Goal: Task Accomplishment & Management: Use online tool/utility

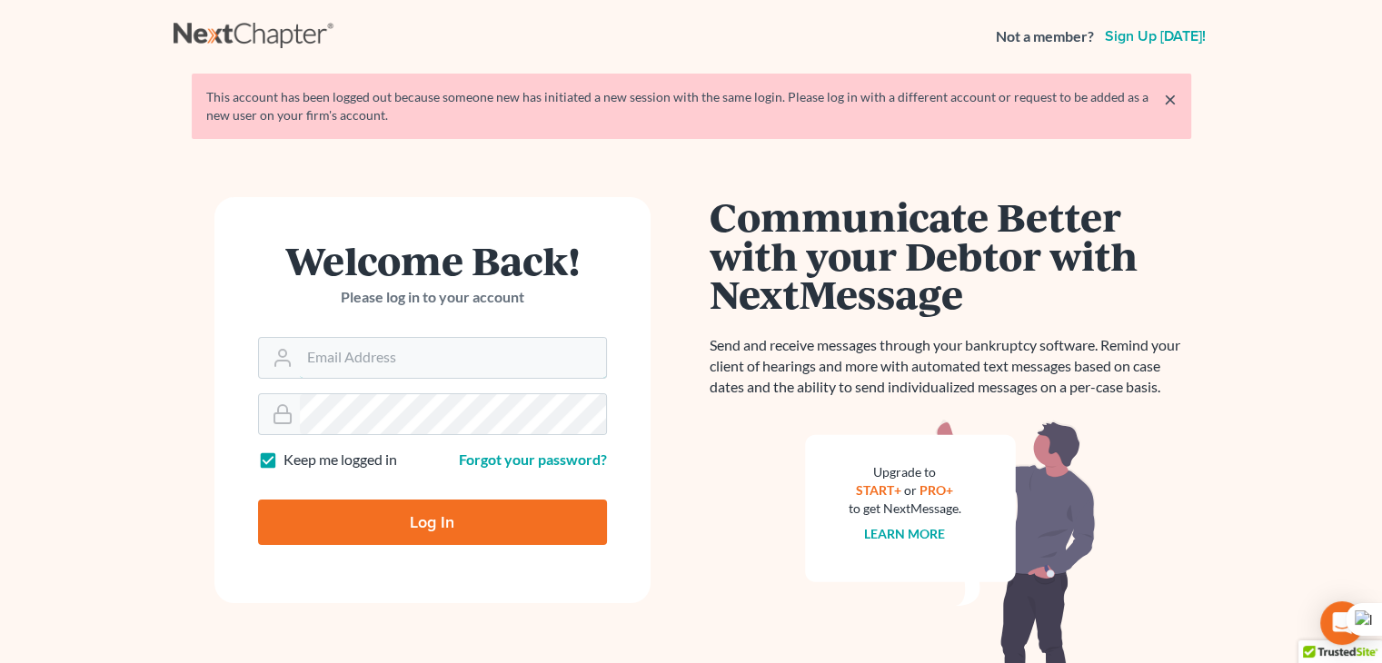
type input "[PERSON_NAME][EMAIL_ADDRESS][DOMAIN_NAME]"
click at [367, 527] on input "Log In" at bounding box center [432, 522] width 349 height 45
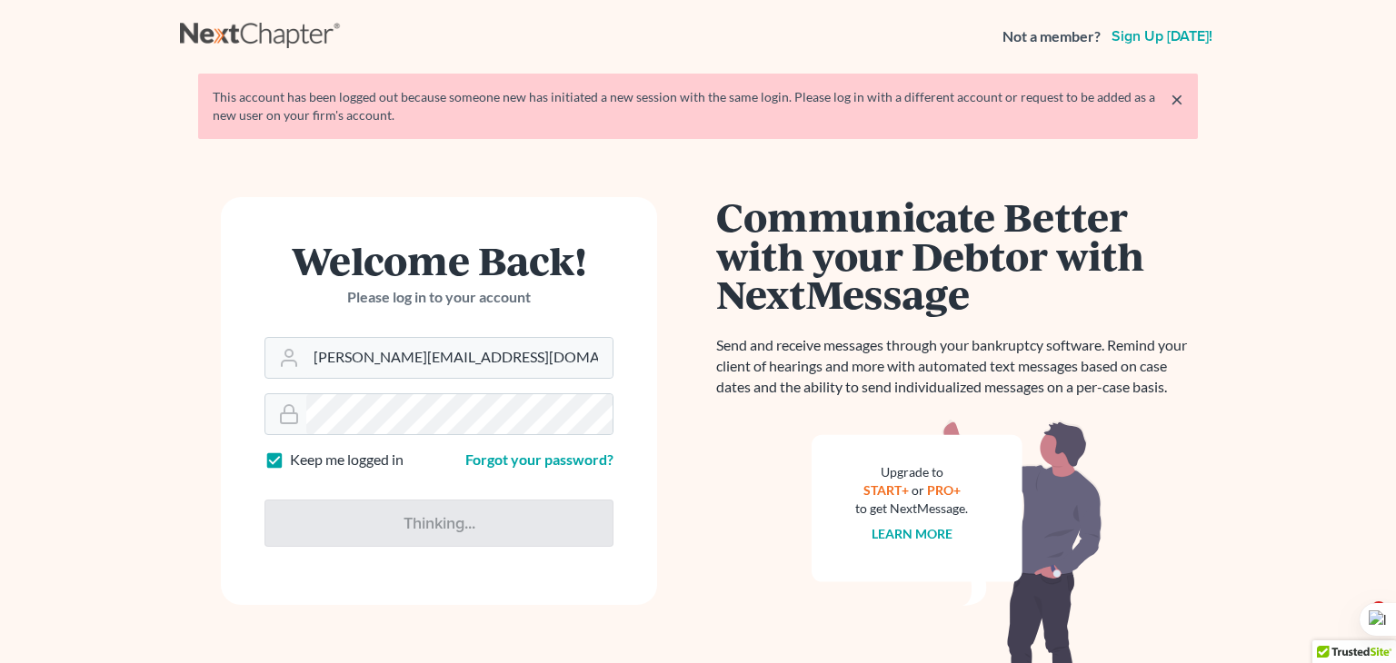
type input "Thinking..."
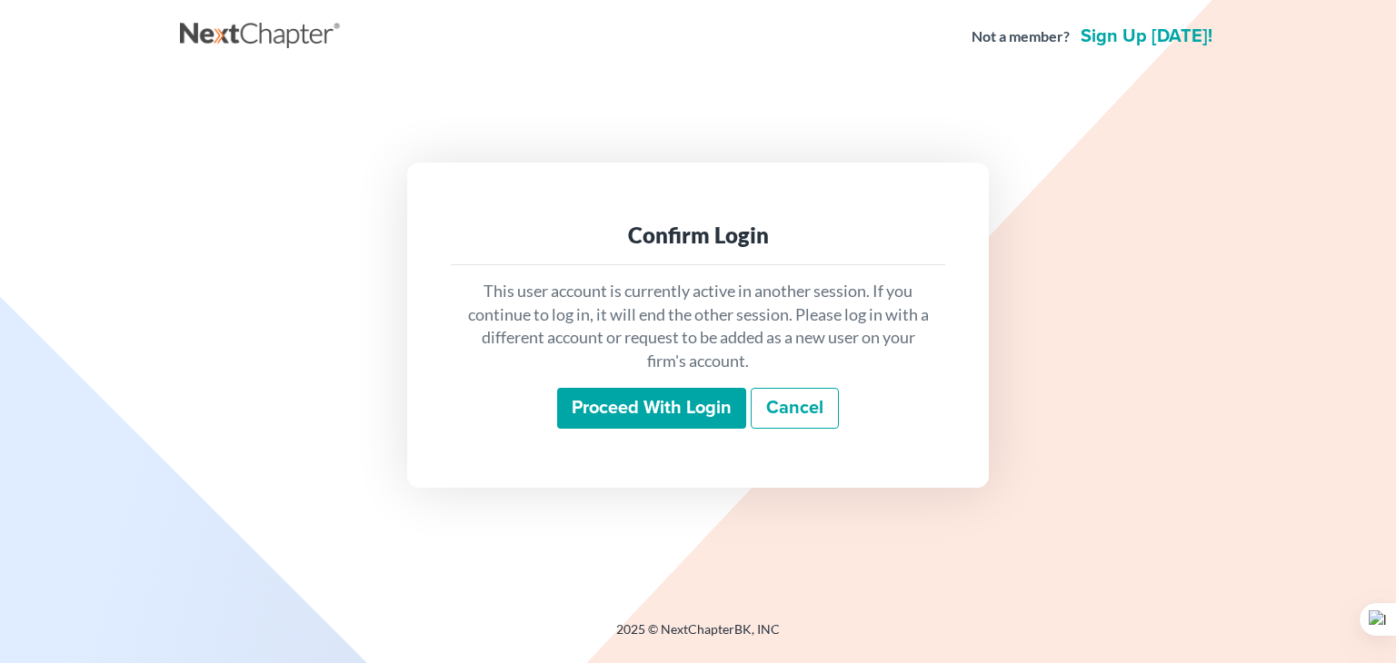
click at [618, 400] on input "Proceed with login" at bounding box center [651, 409] width 189 height 42
